Goal: Task Accomplishment & Management: Use online tool/utility

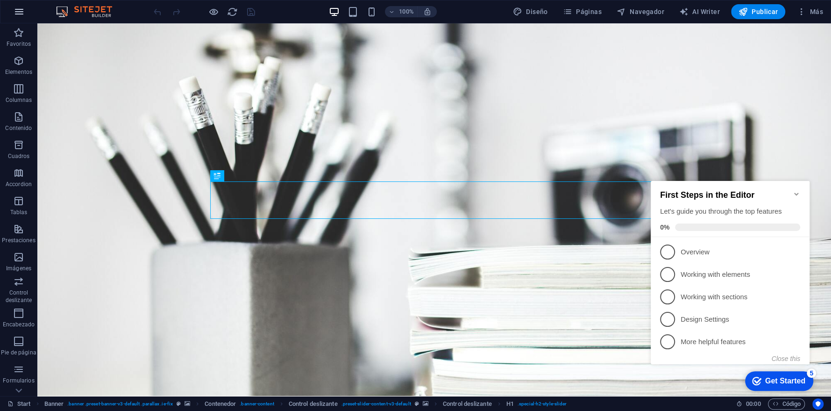
click at [21, 14] on icon "button" at bounding box center [19, 11] width 11 height 11
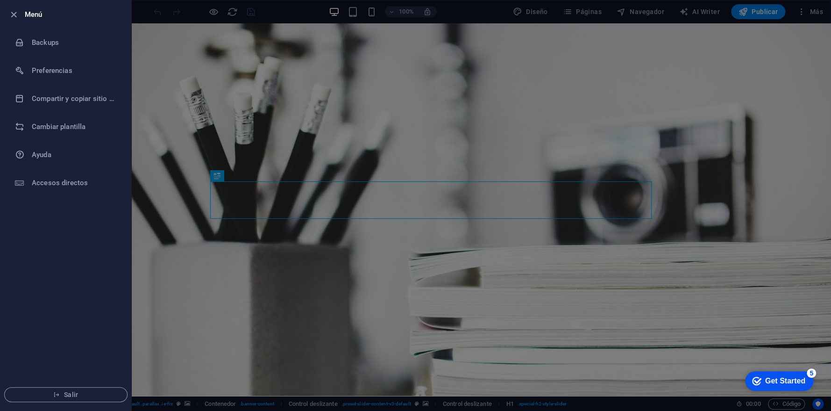
click at [176, 40] on div at bounding box center [415, 205] width 831 height 411
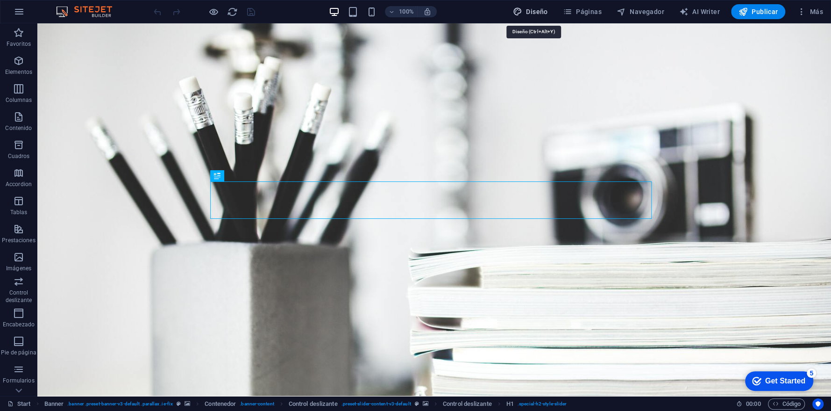
click at [540, 11] on span "Diseño" at bounding box center [530, 11] width 35 height 9
select select "px"
select select "300"
select select "px"
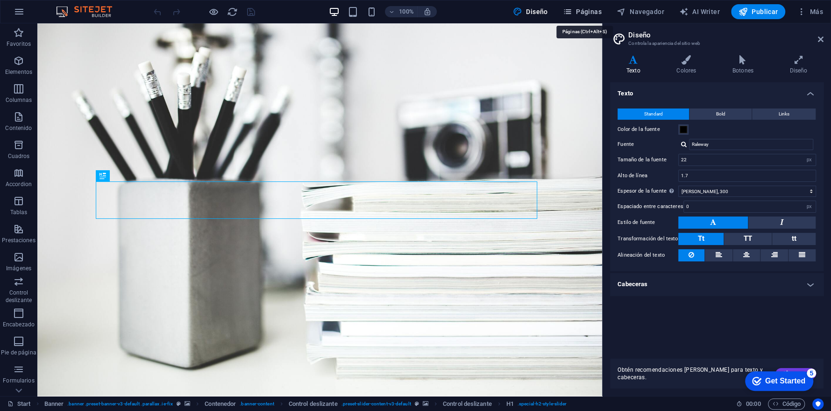
click at [594, 10] on span "Páginas" at bounding box center [582, 11] width 39 height 9
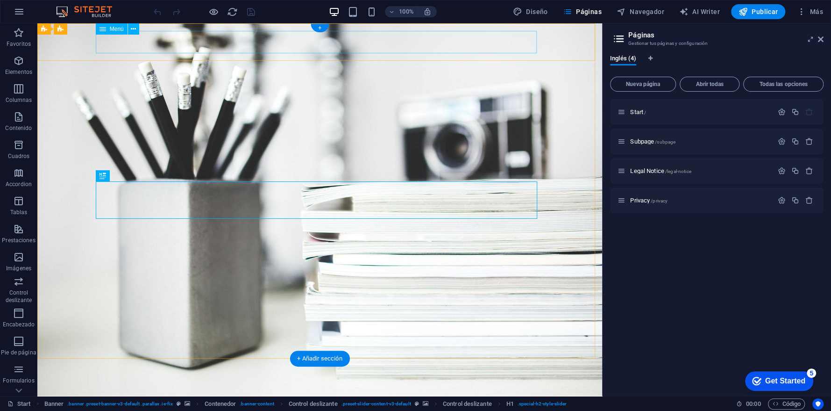
click at [346, 394] on nav "Home Services Portfolio Contact" at bounding box center [320, 405] width 441 height 22
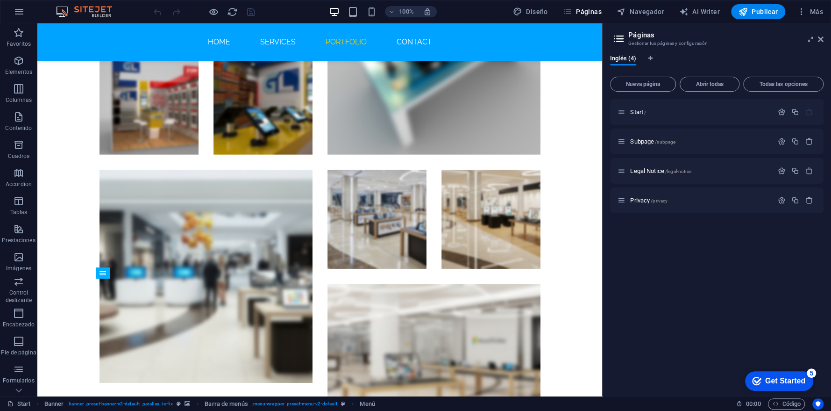
scroll to position [2243, 0]
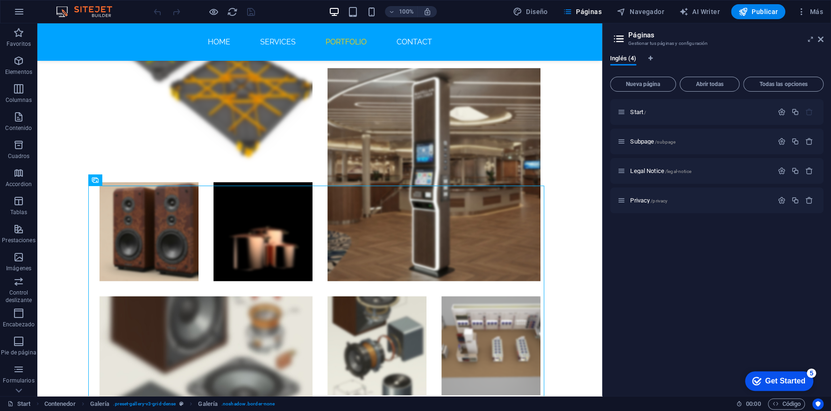
scroll to position [1563, 0]
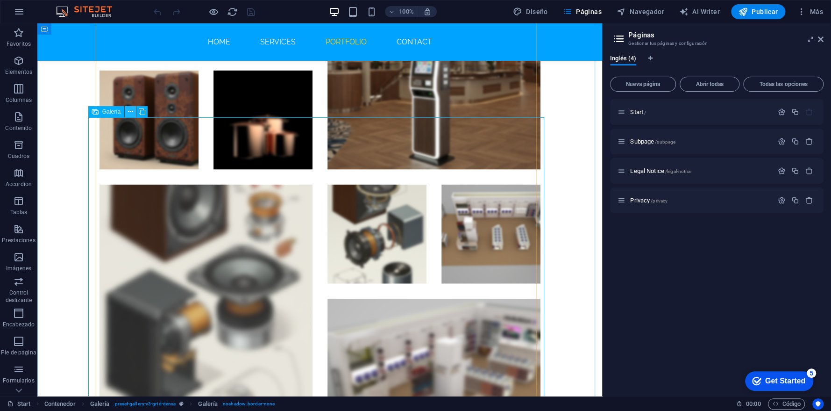
click at [129, 114] on icon at bounding box center [130, 112] width 5 height 10
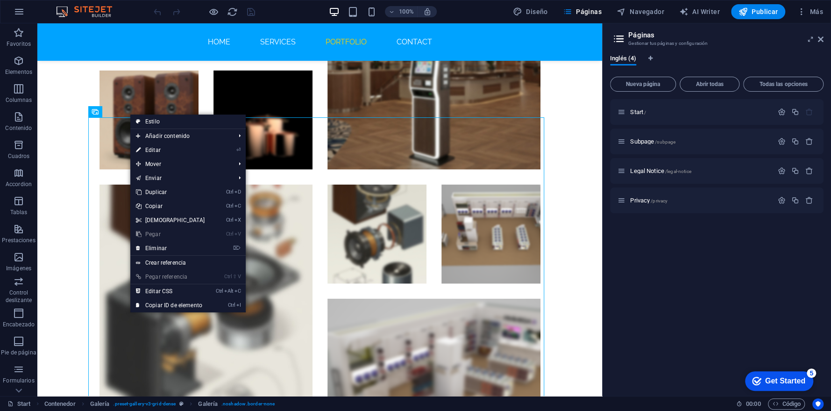
click at [160, 150] on link "⏎ Editar" at bounding box center [170, 150] width 80 height 14
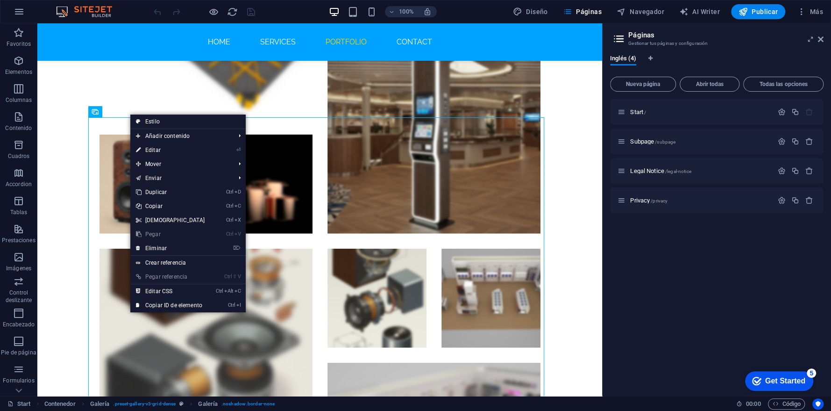
select select "4"
select select "px"
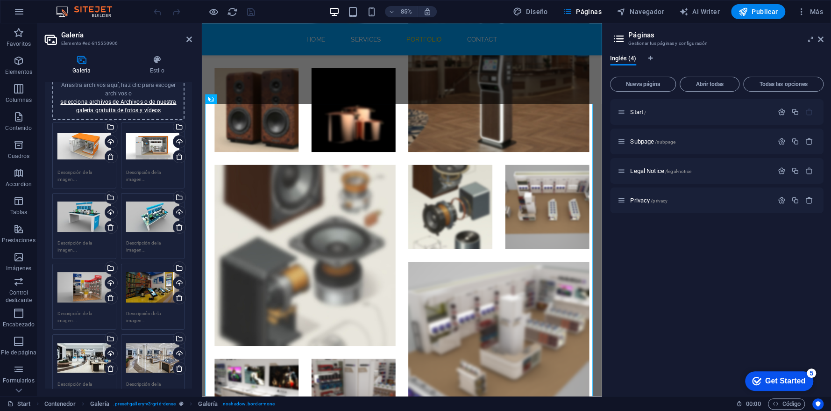
scroll to position [0, 0]
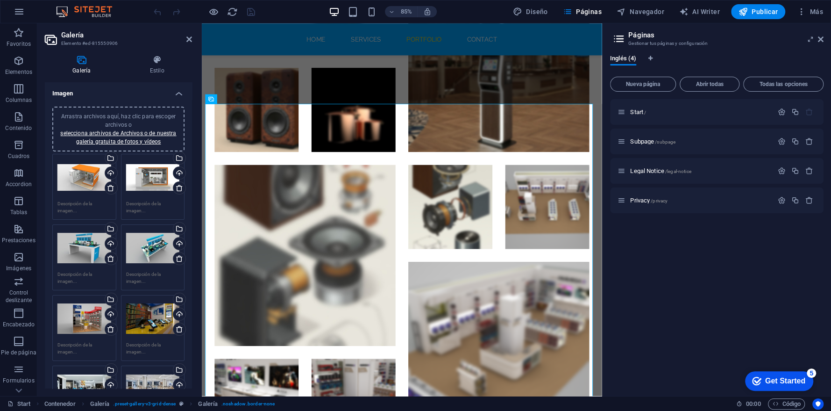
click at [117, 116] on span "Arrastra archivos aquí, haz clic para escoger archivos o selecciona archivos de…" at bounding box center [118, 129] width 116 height 32
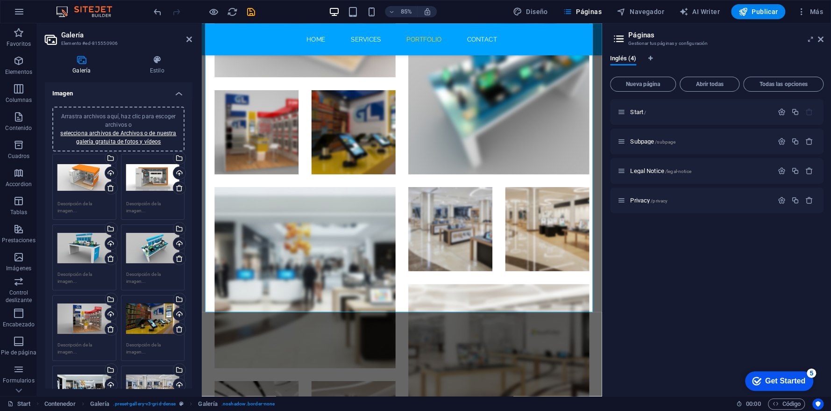
scroll to position [2248, 0]
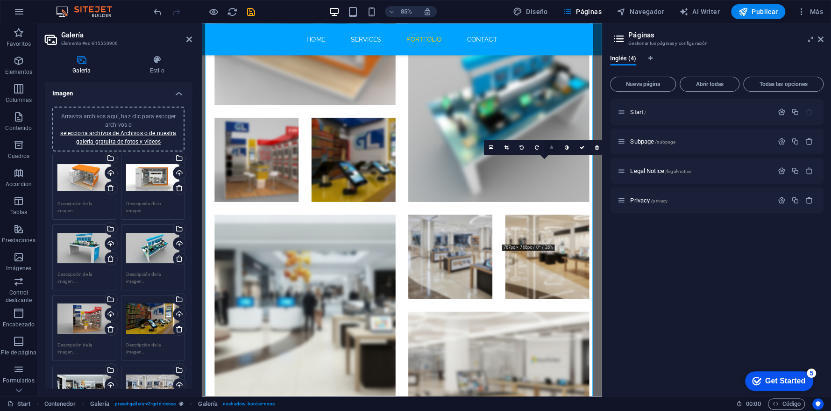
drag, startPoint x: 552, startPoint y: 148, endPoint x: 412, endPoint y: 146, distance: 140.2
click at [552, 147] on icon at bounding box center [552, 147] width 3 height 5
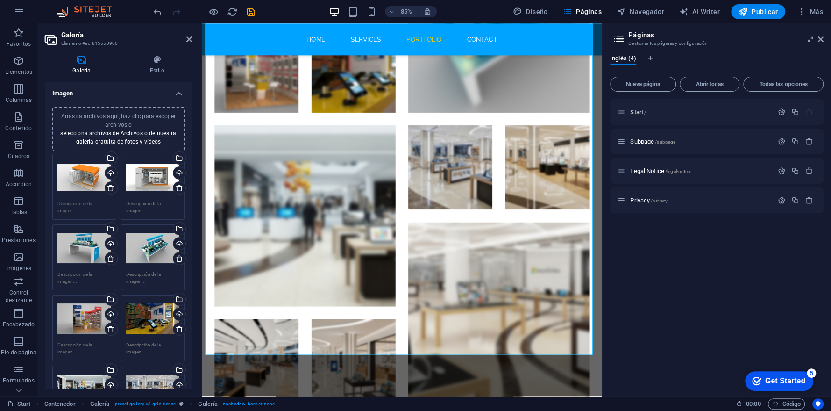
scroll to position [2288, 0]
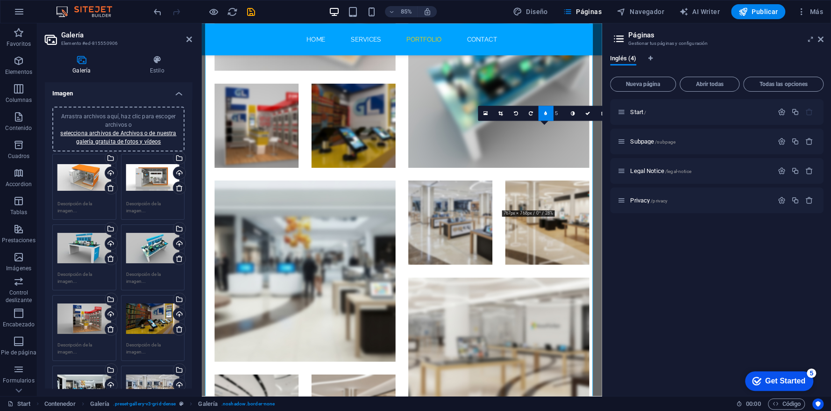
type input "6"
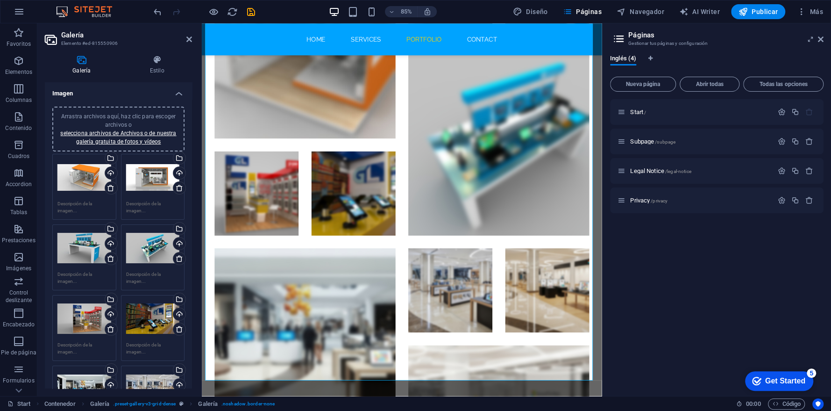
scroll to position [2243, 0]
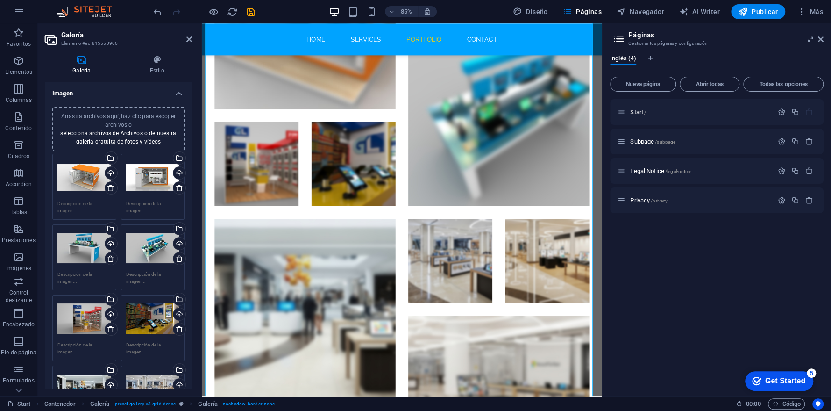
drag, startPoint x: 671, startPoint y: 267, endPoint x: 803, endPoint y: 275, distance: 133.0
type input "7"
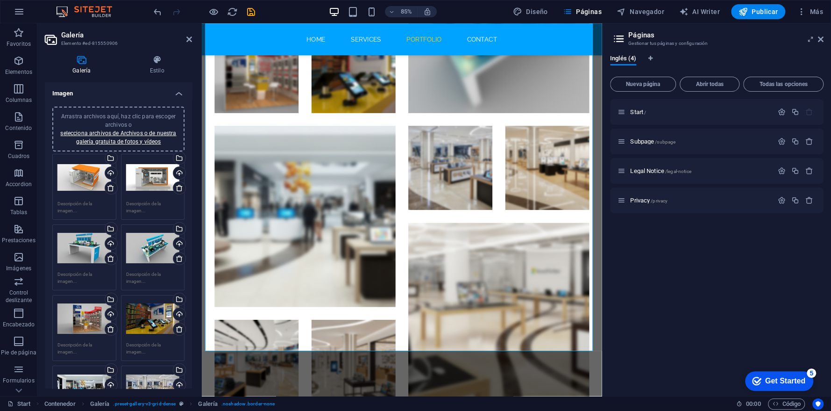
scroll to position [2363, 0]
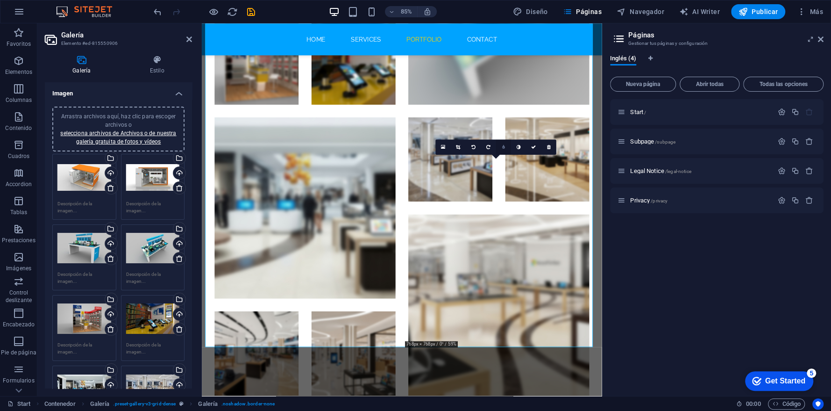
drag, startPoint x: 503, startPoint y: 145, endPoint x: 365, endPoint y: 155, distance: 138.7
click at [503, 145] on icon at bounding box center [503, 146] width 3 height 5
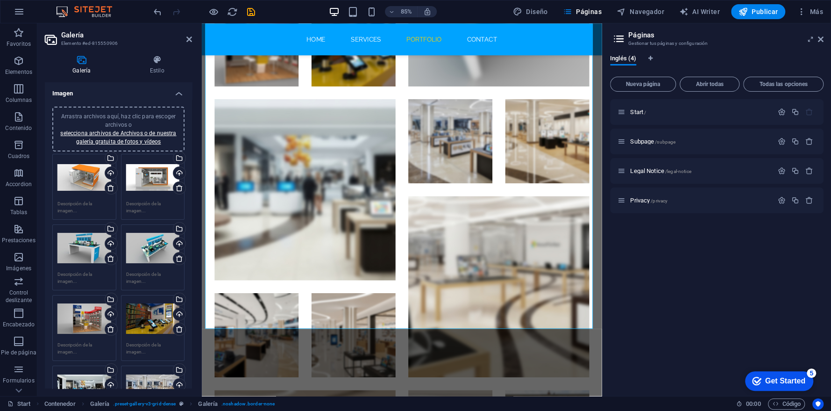
scroll to position [2389, 0]
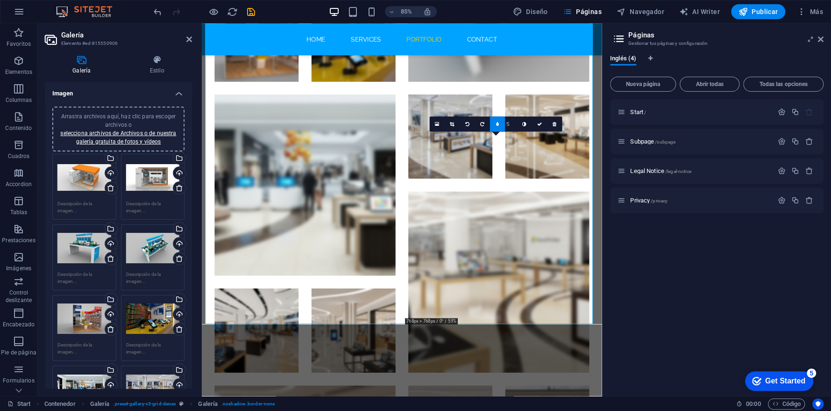
type input "6"
drag, startPoint x: 514, startPoint y: 121, endPoint x: 369, endPoint y: 117, distance: 144.9
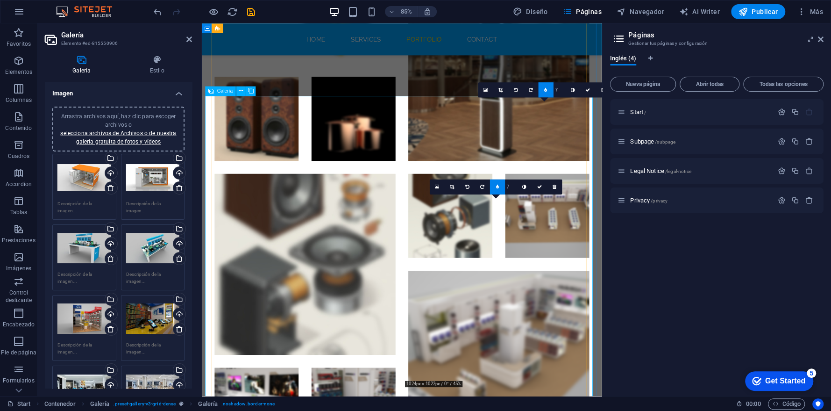
scroll to position [1954, 0]
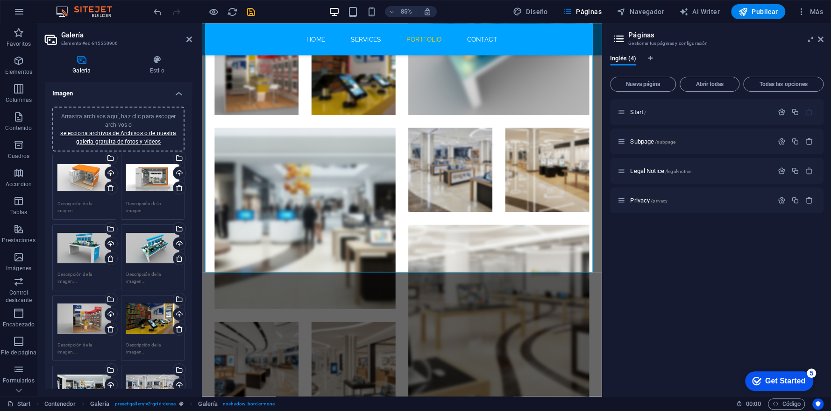
drag, startPoint x: 670, startPoint y: 258, endPoint x: 803, endPoint y: 281, distance: 135.3
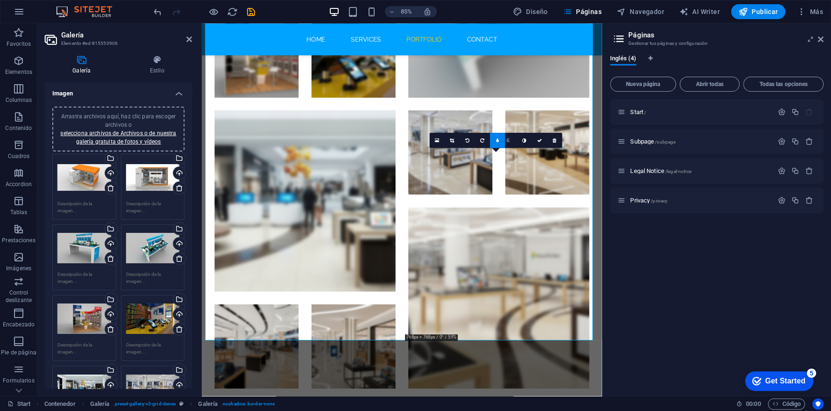
type input "7"
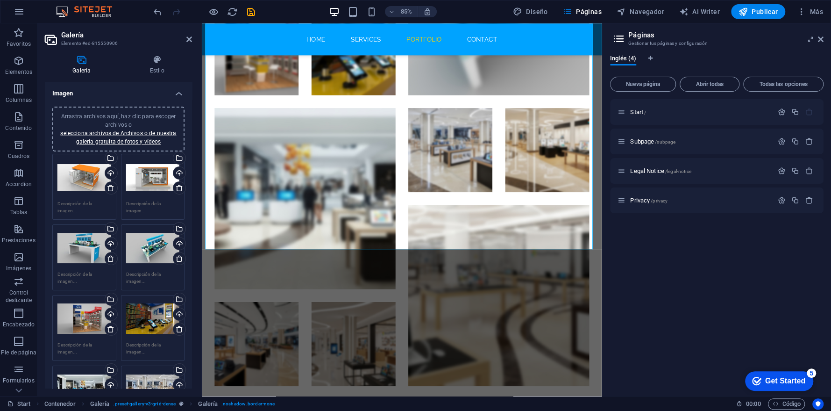
scroll to position [2378, 0]
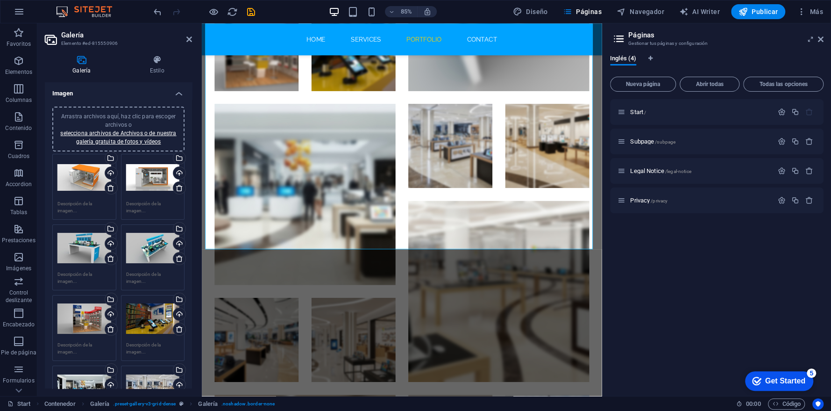
drag, startPoint x: 671, startPoint y: 249, endPoint x: 805, endPoint y: 275, distance: 137.2
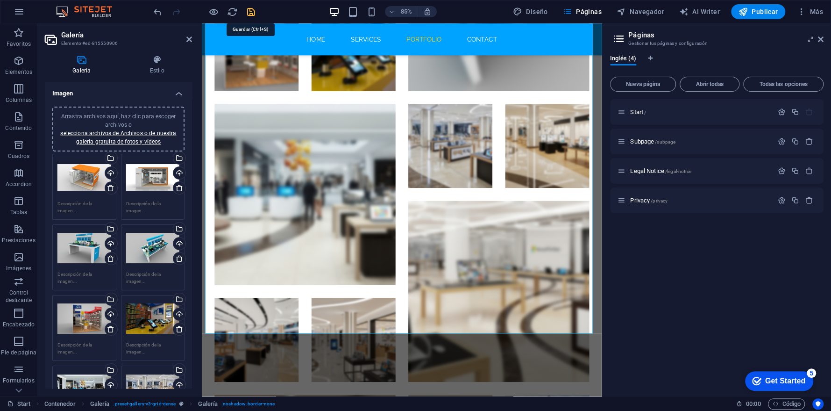
click at [251, 11] on icon "save" at bounding box center [251, 12] width 11 height 11
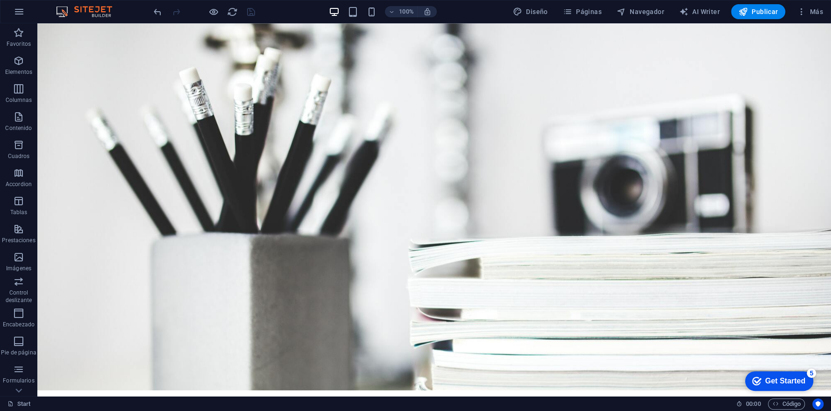
scroll to position [0, 0]
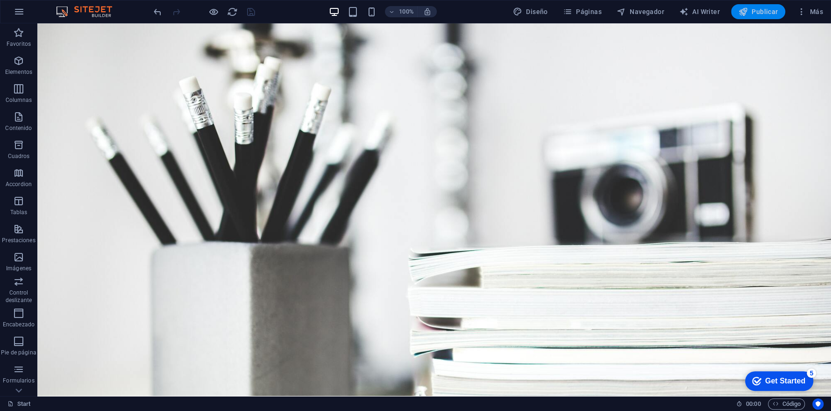
click at [759, 9] on span "Publicar" at bounding box center [759, 11] width 40 height 9
